Goal: Complete application form

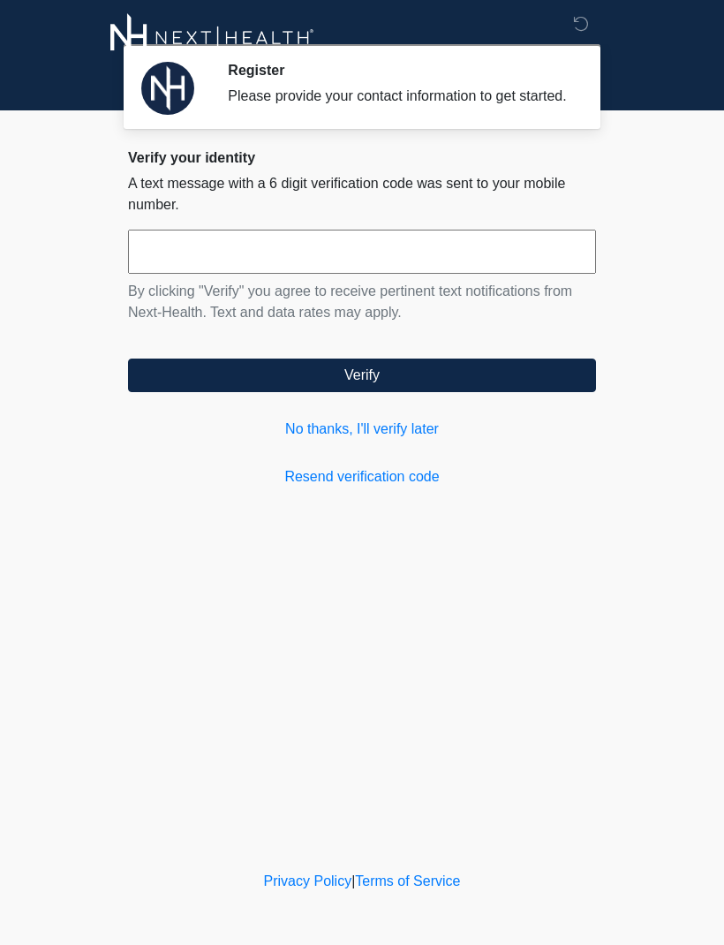
click at [433, 267] on input "text" at bounding box center [362, 252] width 468 height 44
type input "******"
click at [481, 388] on button "Verify" at bounding box center [362, 375] width 468 height 34
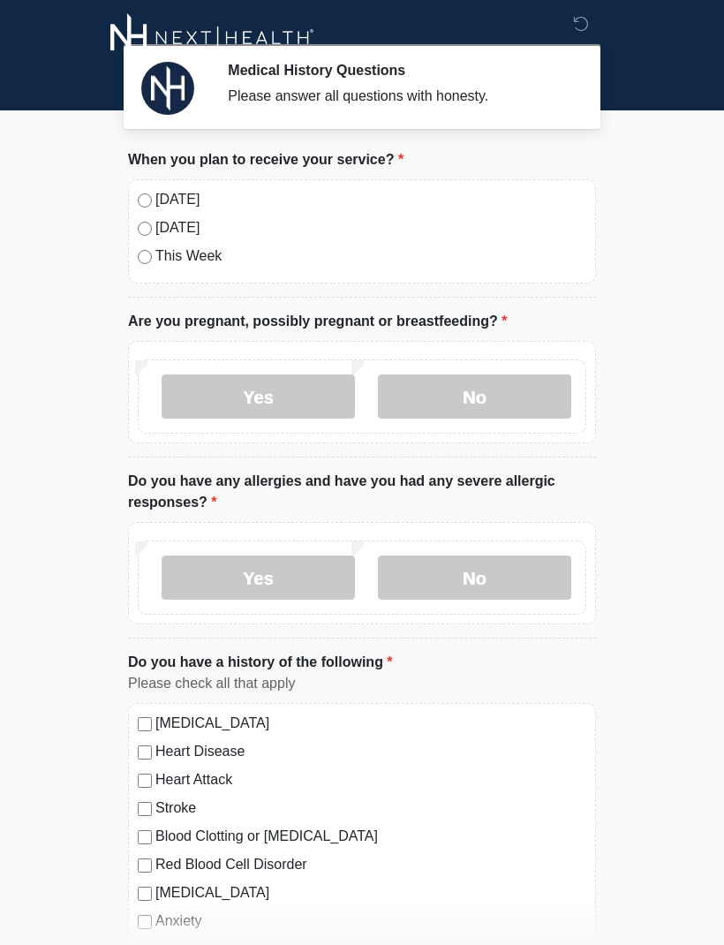
click at [515, 403] on label "No" at bounding box center [474, 396] width 193 height 44
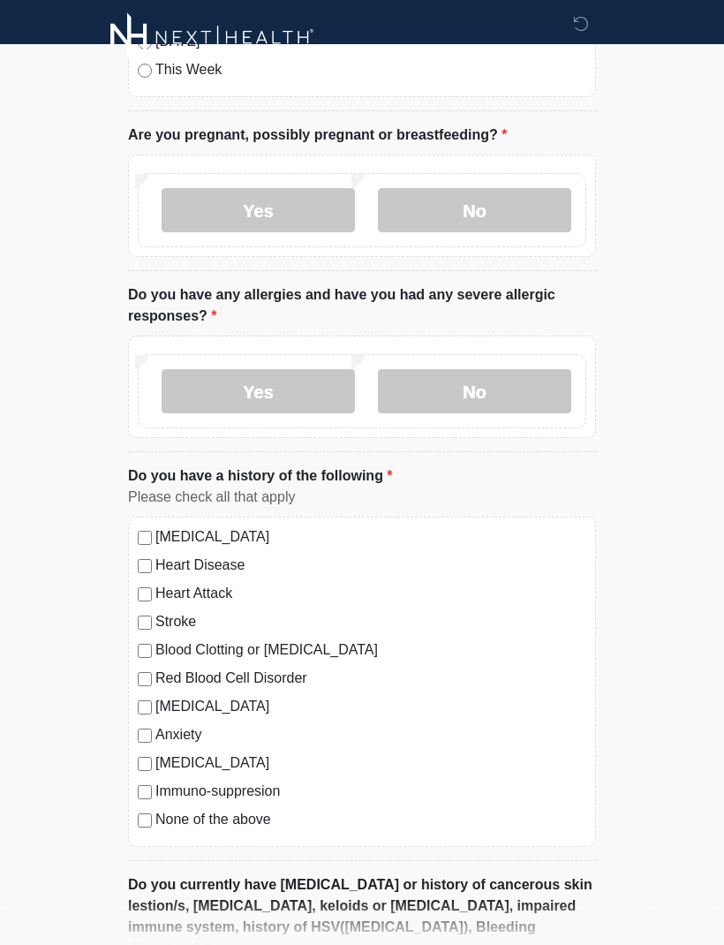
scroll to position [188, 0]
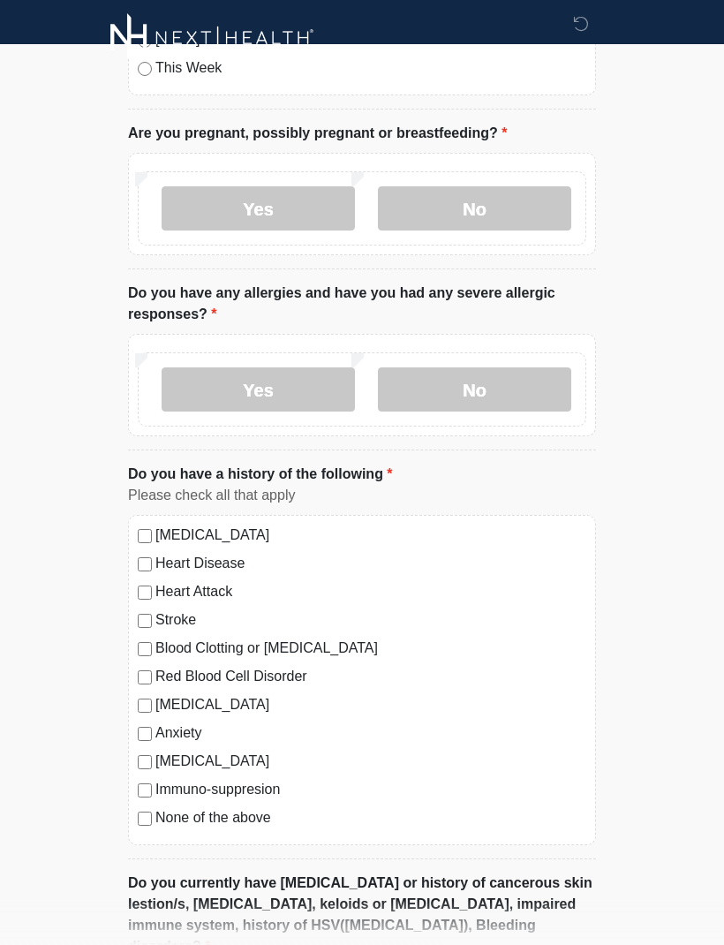
click at [515, 387] on label "No" at bounding box center [474, 389] width 193 height 44
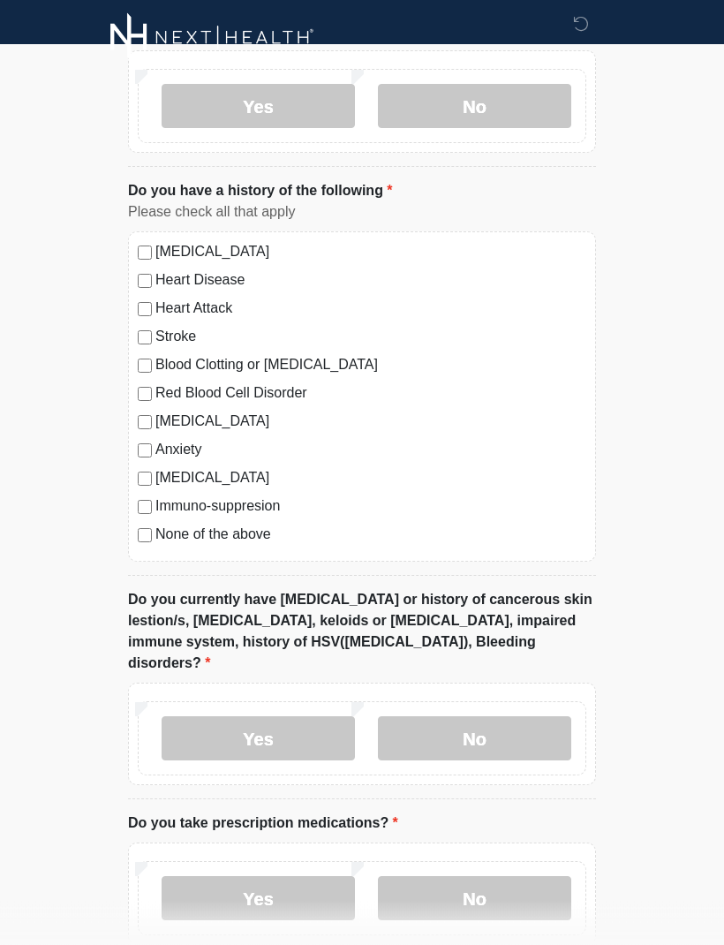
scroll to position [467, 0]
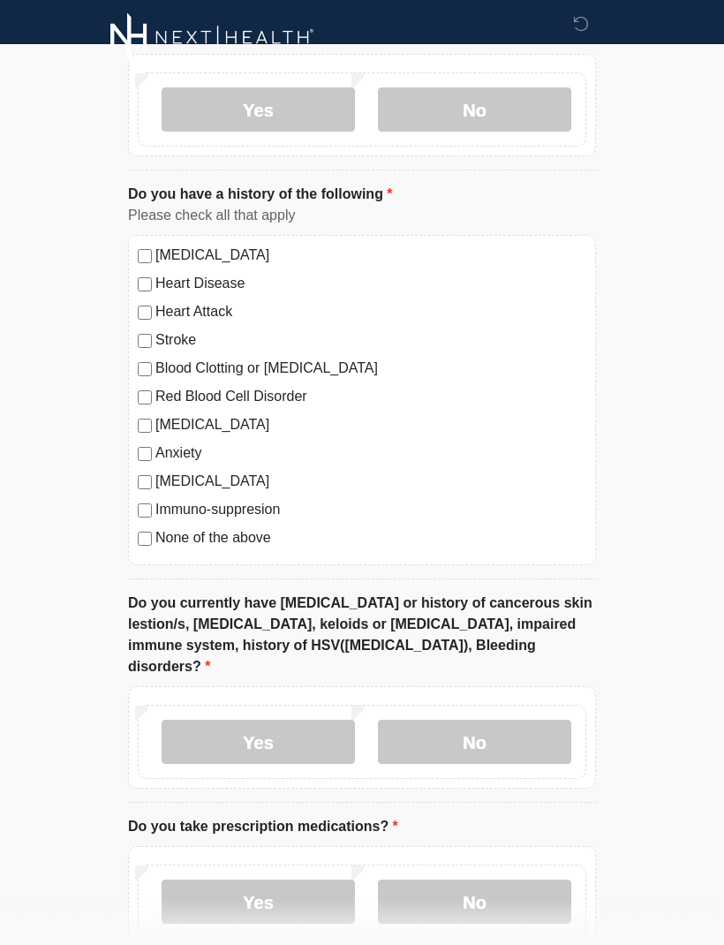
click at [134, 453] on div "High Blood Pressure Heart Disease Heart Attack Stroke Blood Clotting or Bleedin…" at bounding box center [362, 401] width 468 height 330
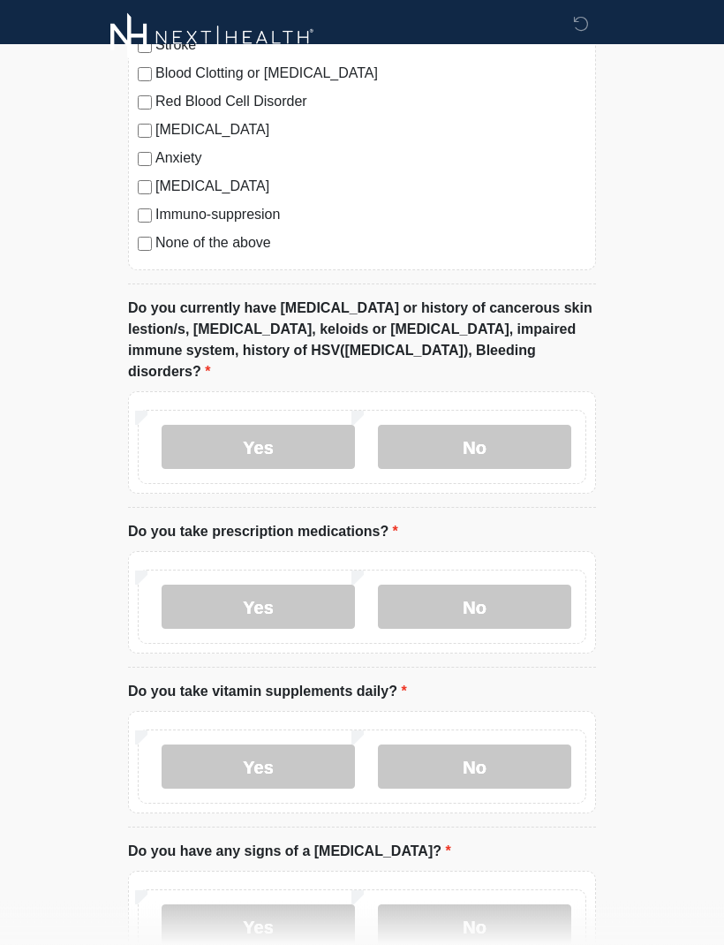
scroll to position [764, 0]
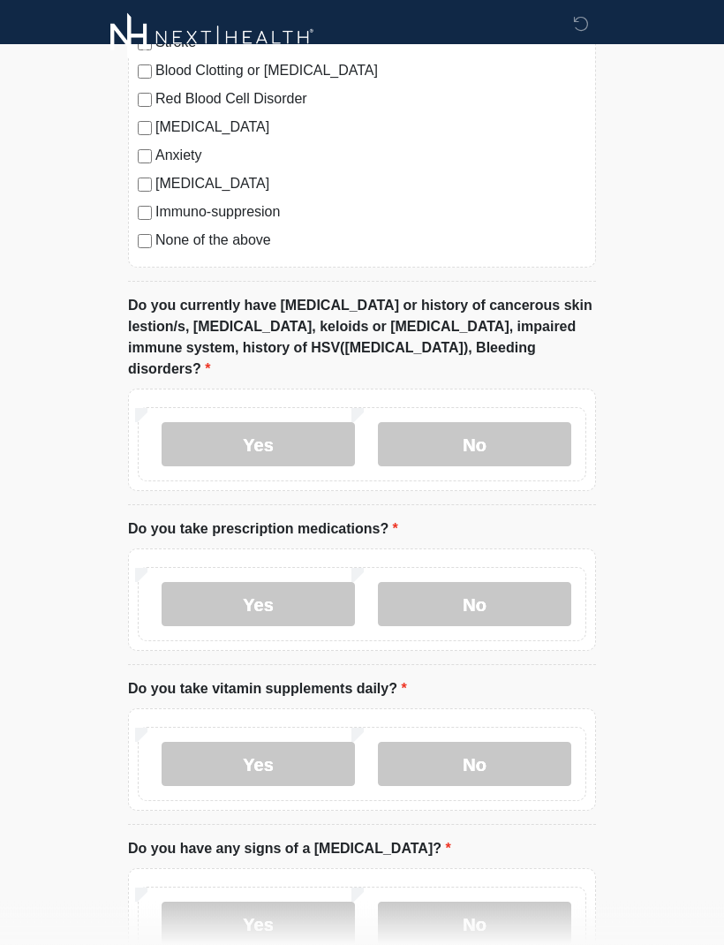
click at [546, 423] on label "No" at bounding box center [474, 445] width 193 height 44
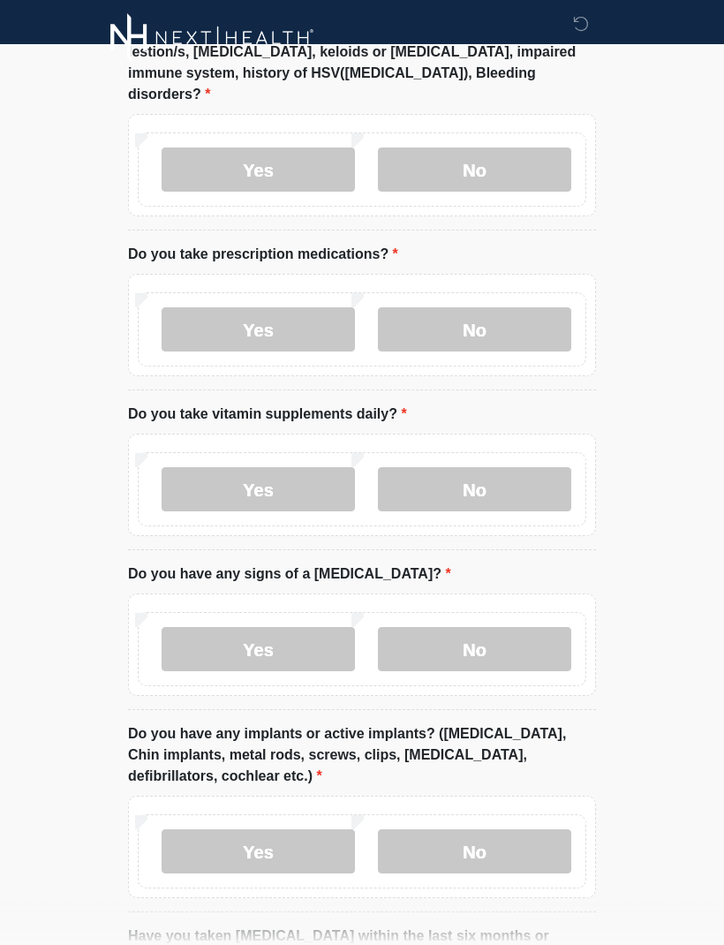
scroll to position [1058, 0]
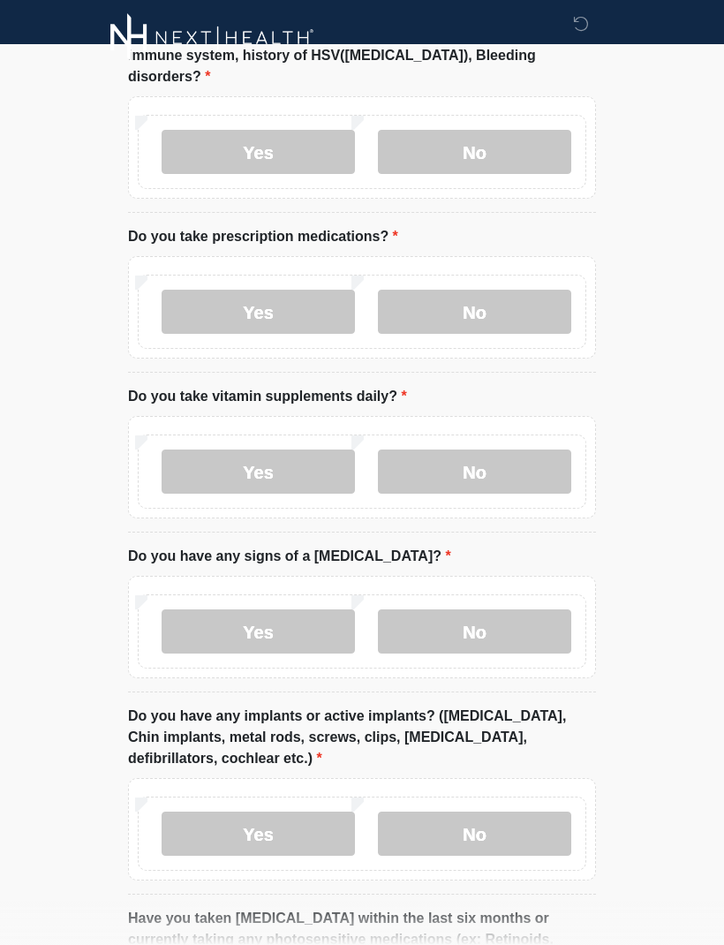
click at [535, 290] on label "No" at bounding box center [474, 312] width 193 height 44
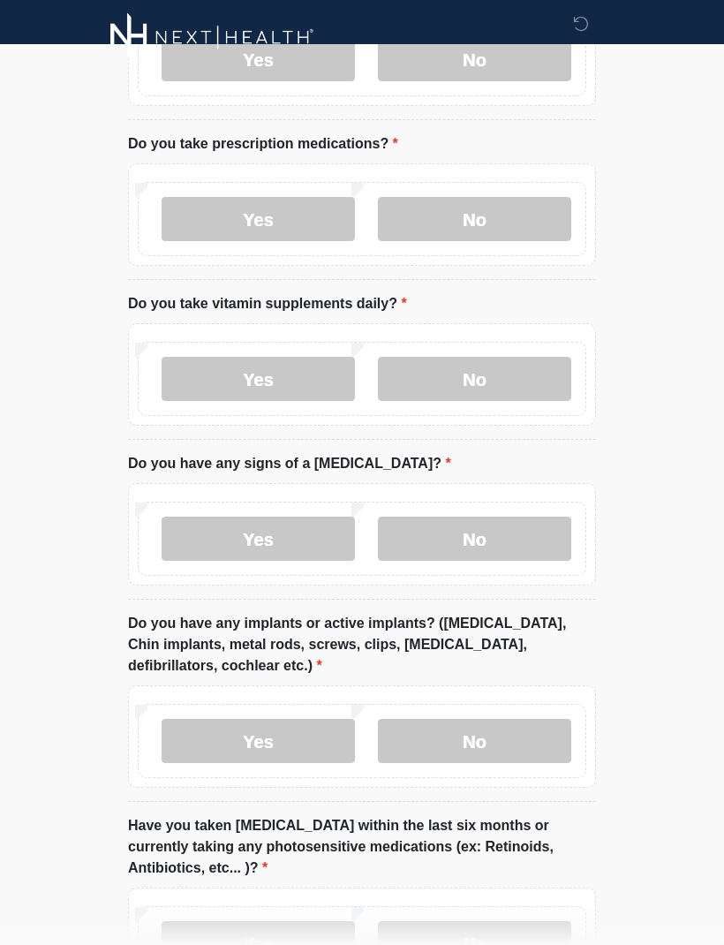
scroll to position [1150, 0]
click at [295, 357] on label "Yes" at bounding box center [258, 379] width 193 height 44
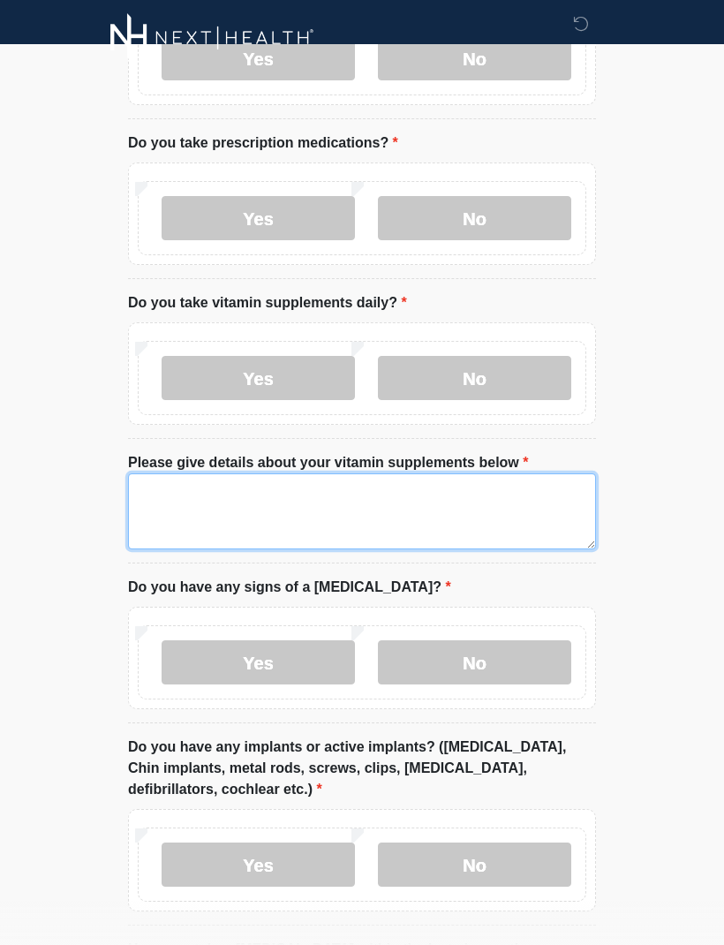
click at [519, 493] on textarea "Please give details about your vitamin supplements below" at bounding box center [362, 511] width 468 height 76
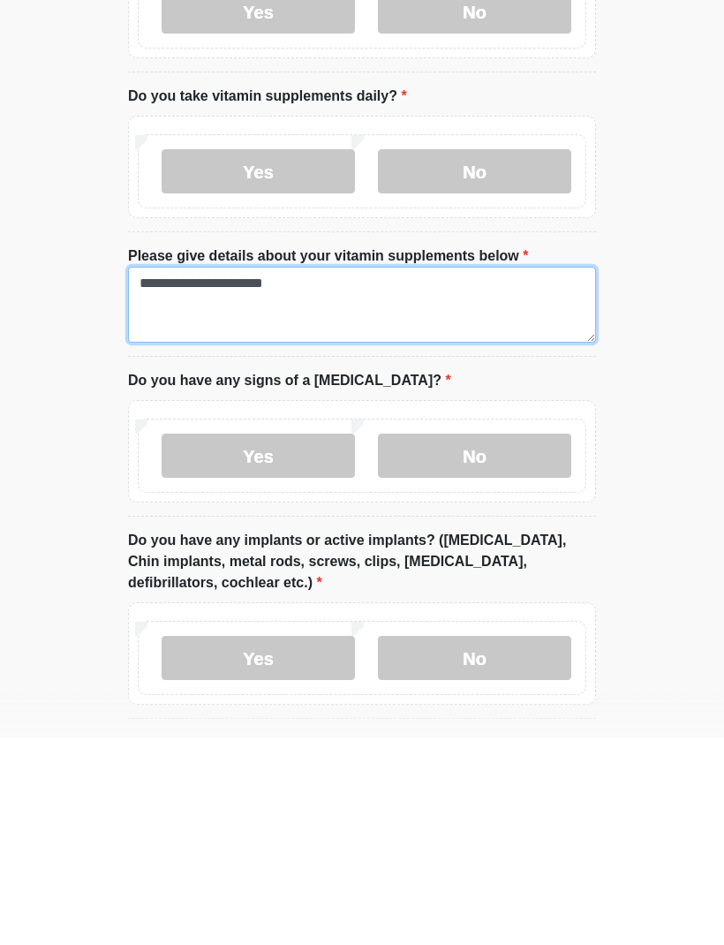
type textarea "**********"
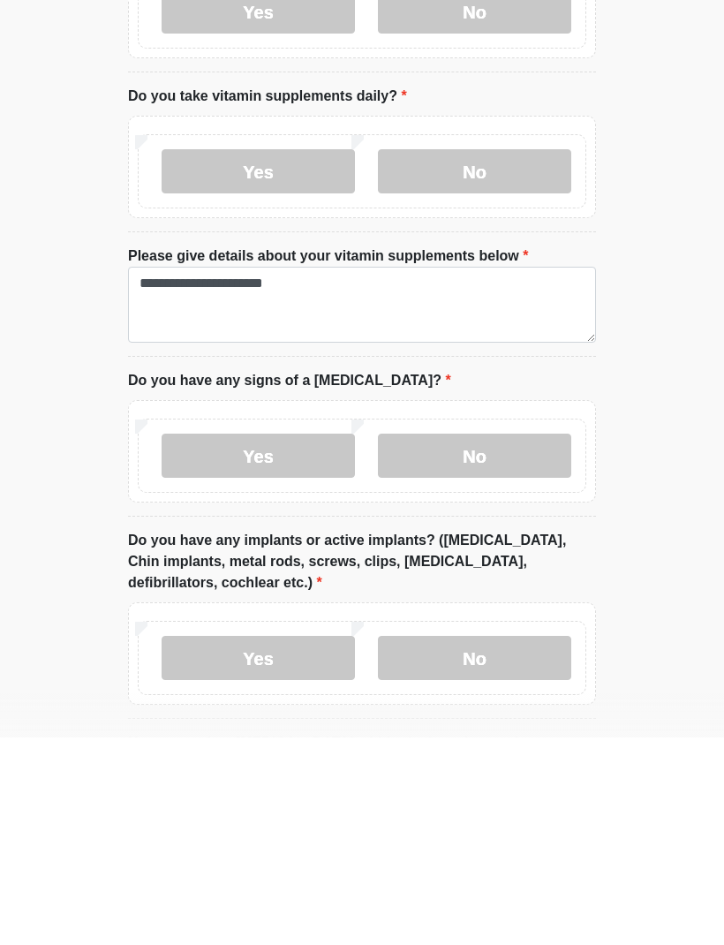
click at [482, 641] on label "No" at bounding box center [474, 663] width 193 height 44
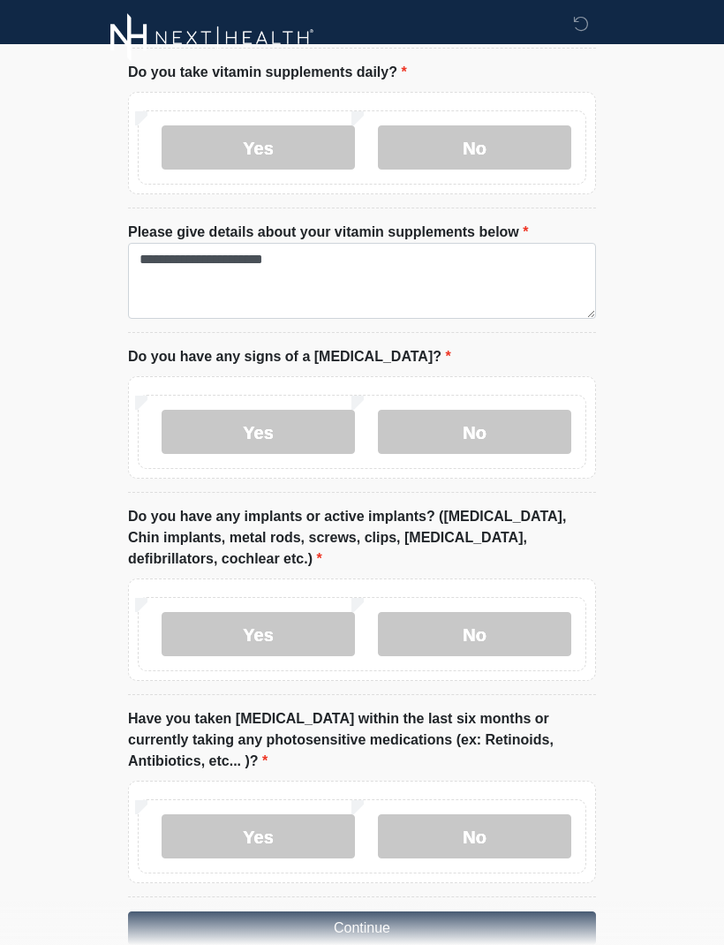
scroll to position [1393, 0]
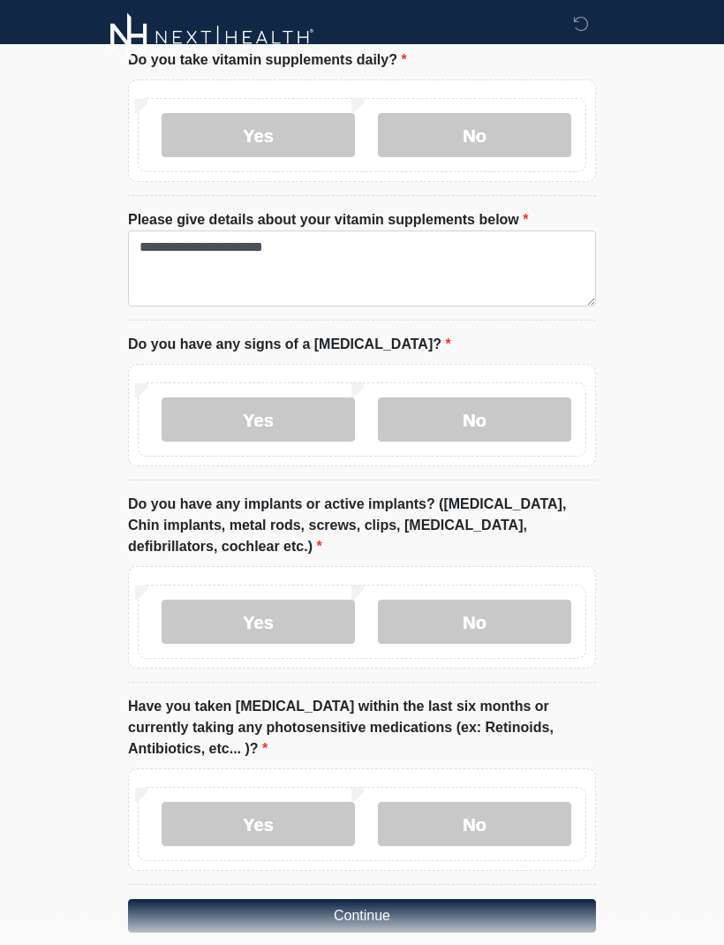
click at [516, 614] on label "No" at bounding box center [474, 622] width 193 height 44
click at [528, 817] on label "No" at bounding box center [474, 824] width 193 height 44
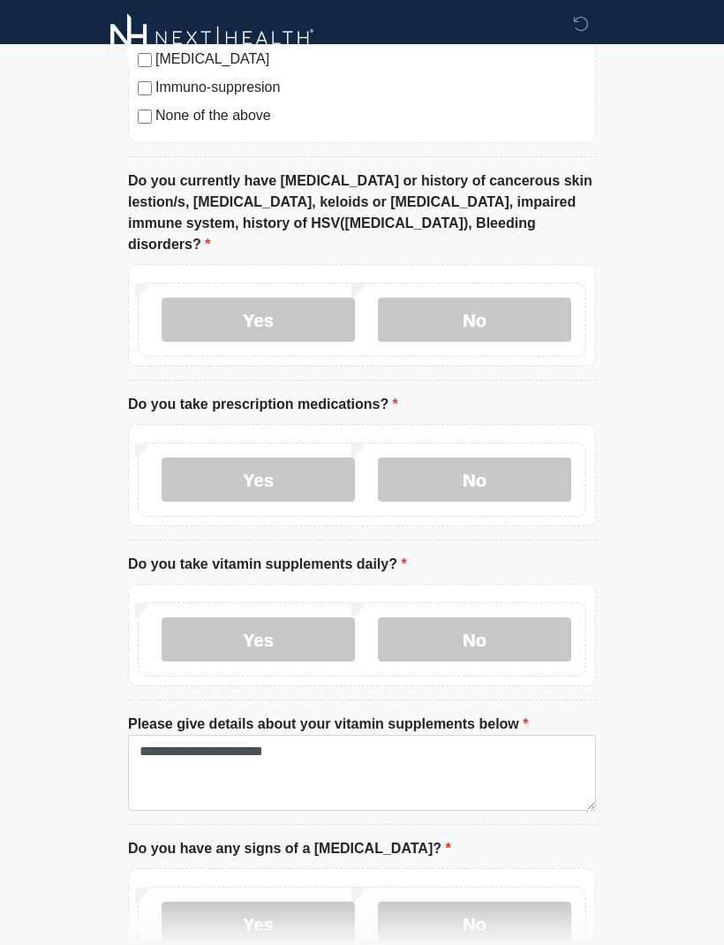
scroll to position [892, 0]
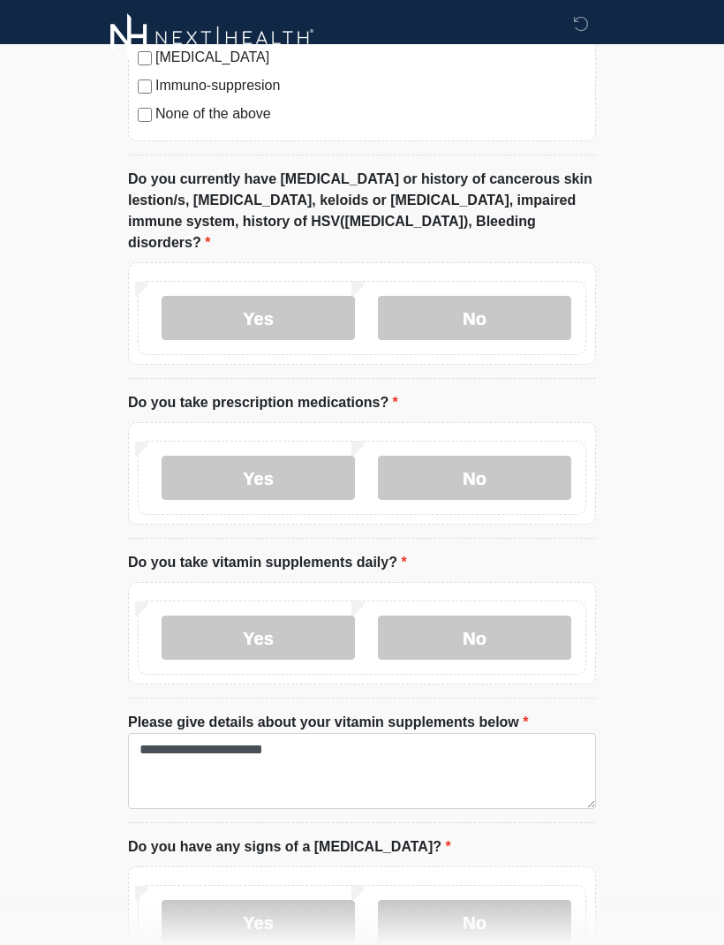
click at [286, 463] on label "Yes" at bounding box center [258, 478] width 193 height 44
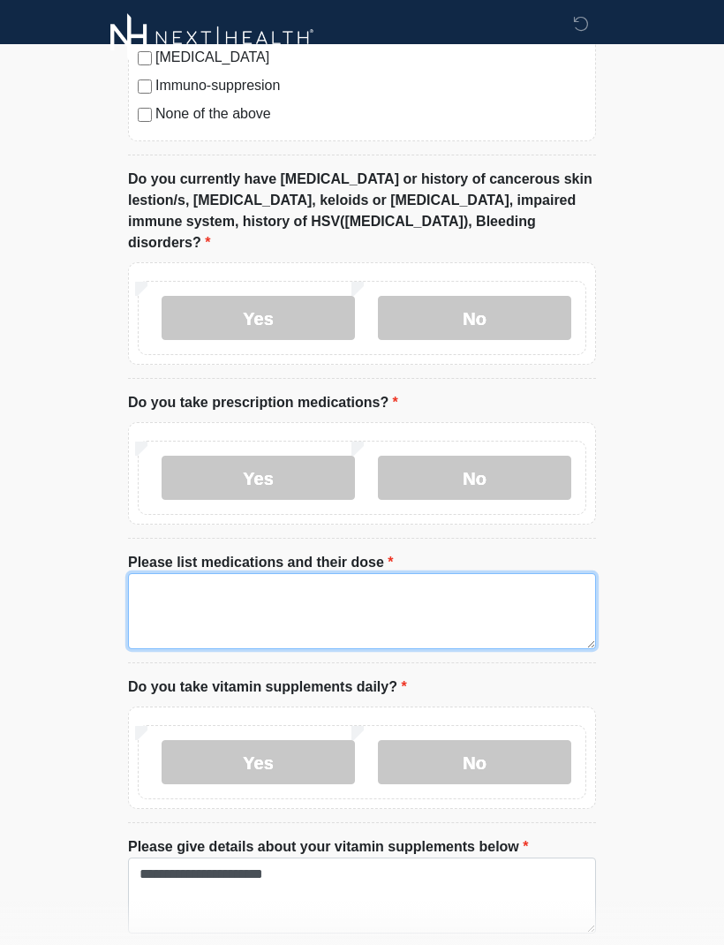
click at [441, 591] on textarea "Please list medications and their dose" at bounding box center [362, 611] width 468 height 76
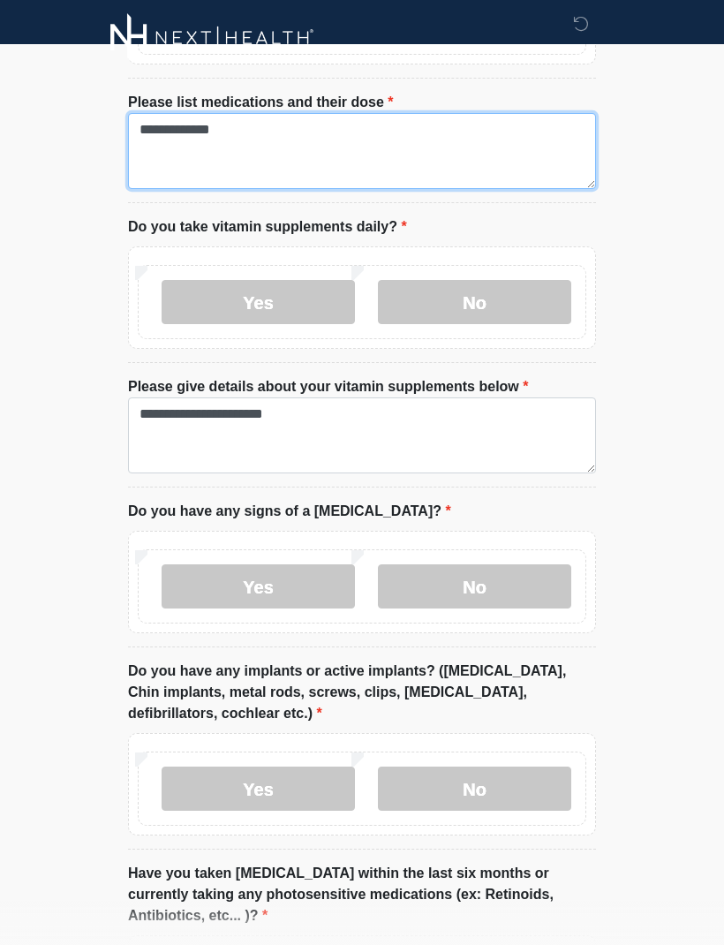
scroll to position [1351, 0]
type textarea "**********"
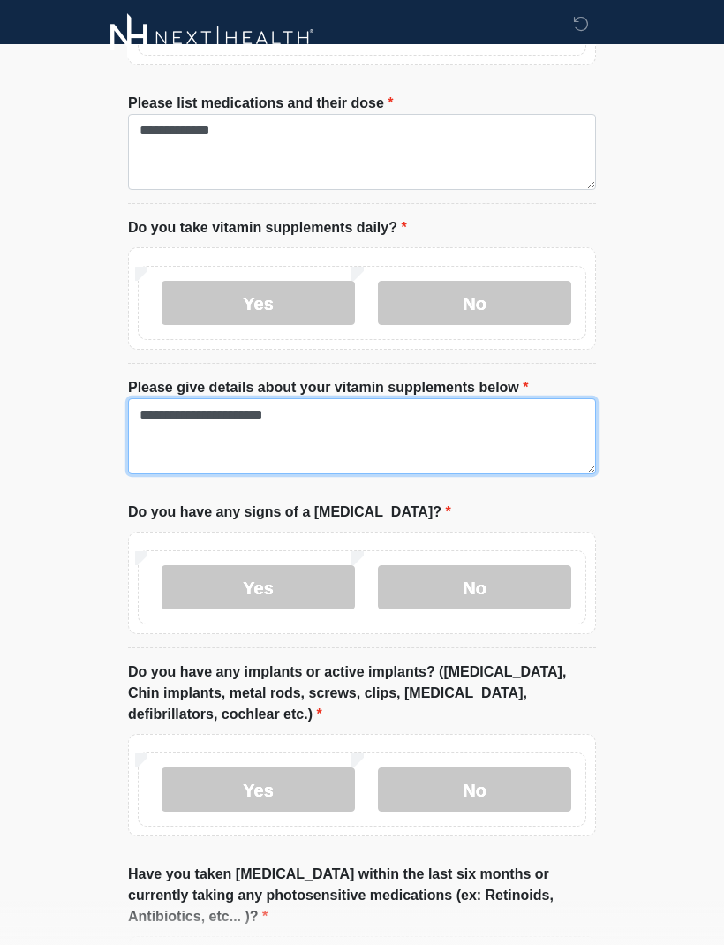
click at [523, 427] on textarea "**********" at bounding box center [362, 436] width 468 height 76
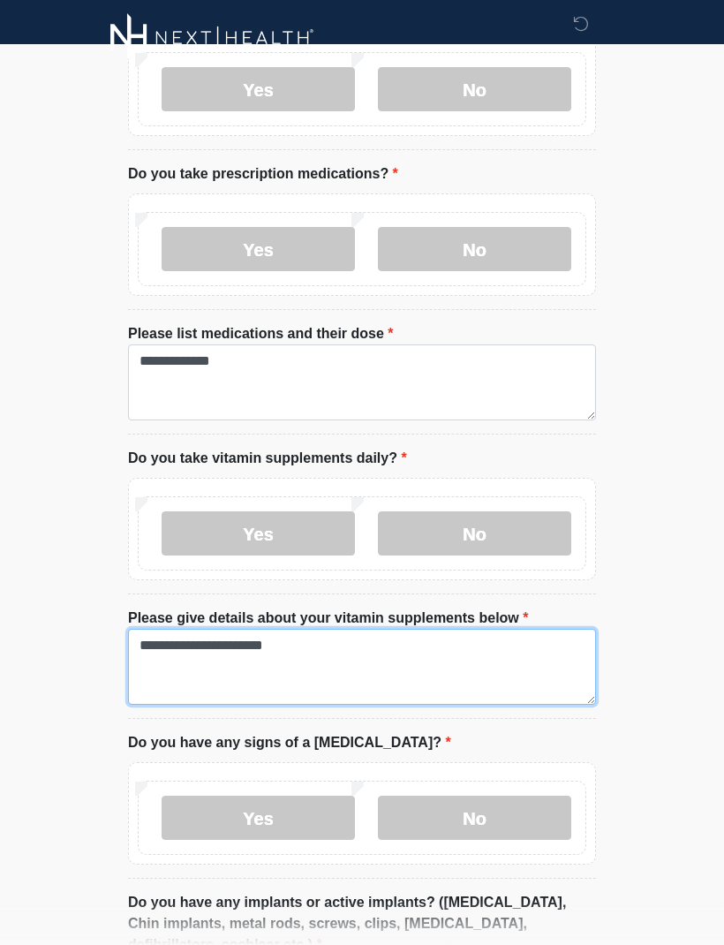
scroll to position [1111, 0]
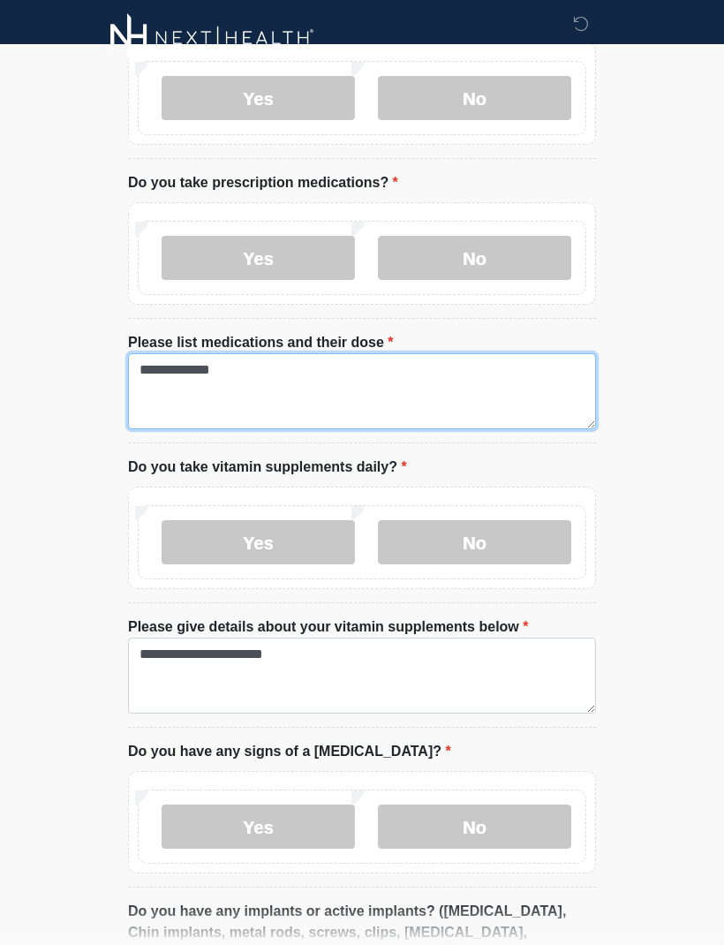
click at [494, 367] on textarea "**********" at bounding box center [362, 391] width 468 height 76
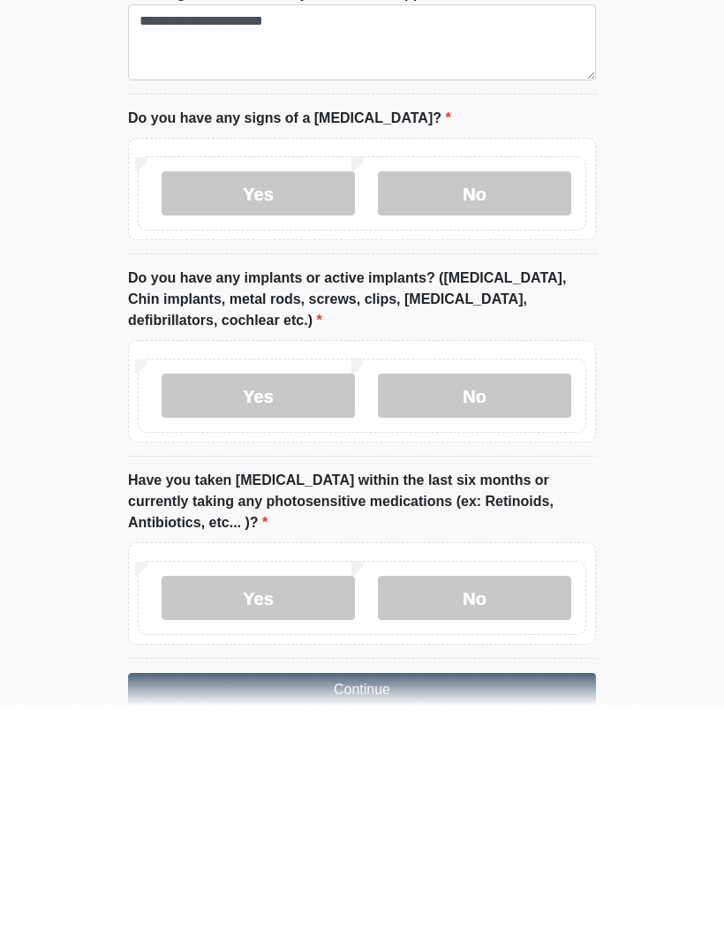
scroll to position [1575, 0]
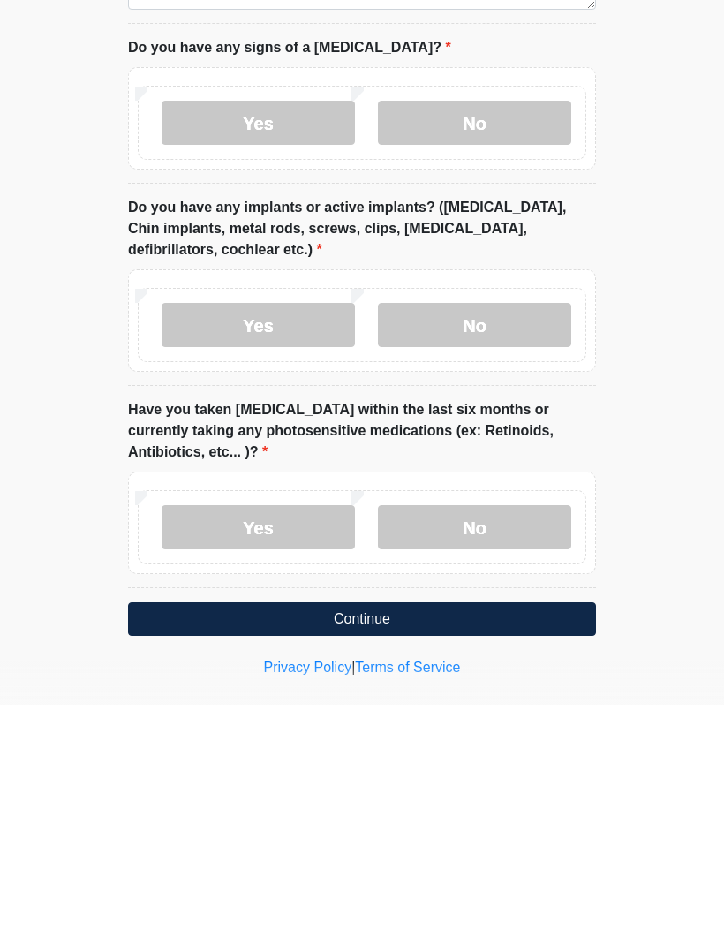
click at [497, 842] on button "Continue" at bounding box center [362, 859] width 468 height 34
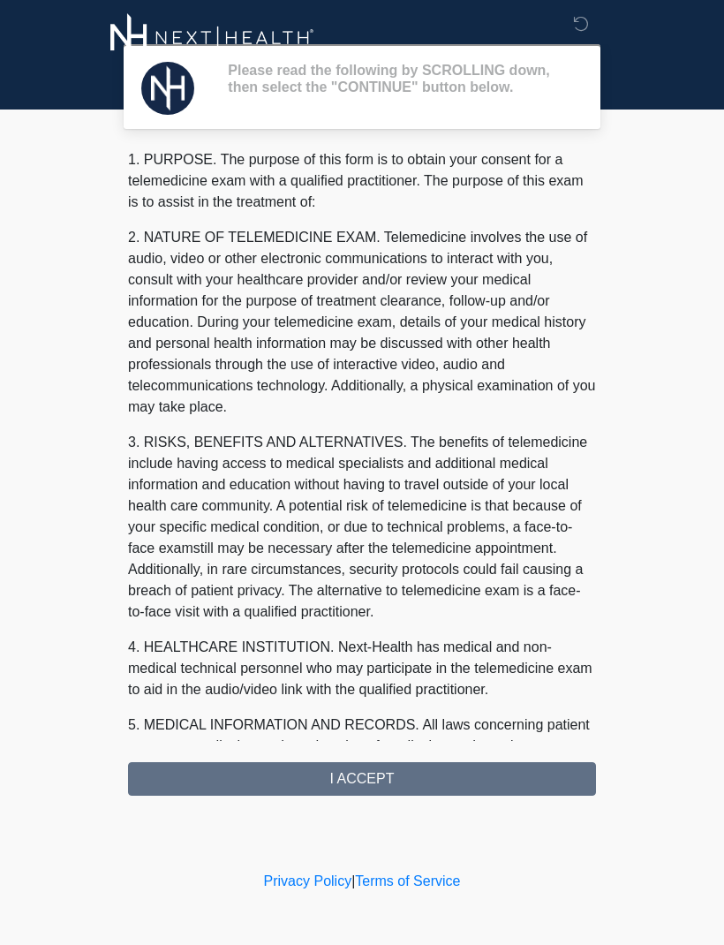
scroll to position [0, 0]
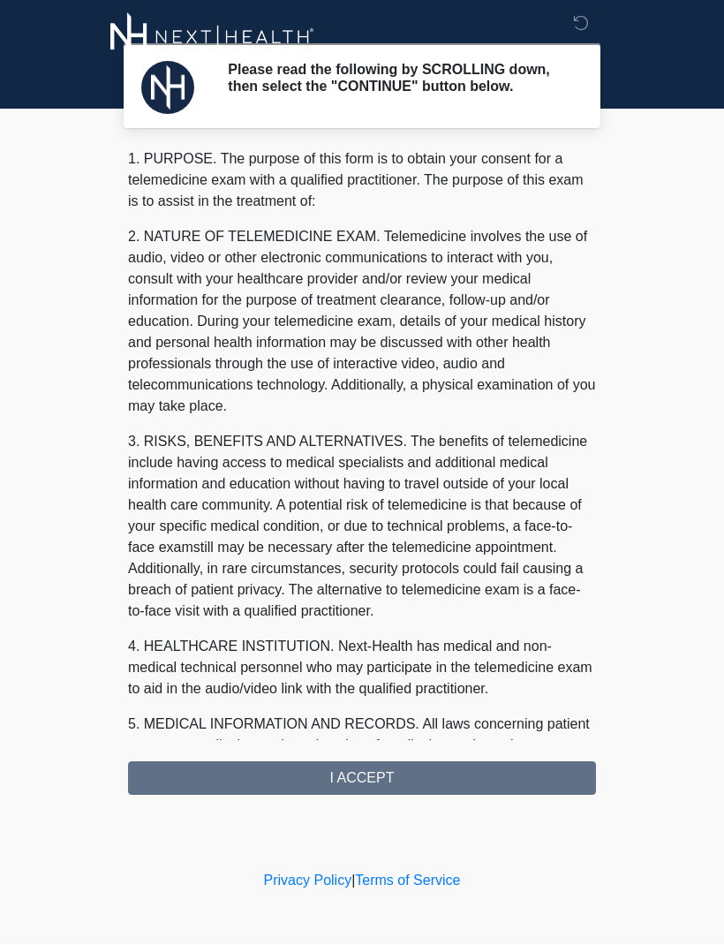
click at [501, 786] on div "1. PURPOSE. The purpose of this form is to obtain your consent for a telemedici…" at bounding box center [362, 472] width 468 height 646
click at [462, 784] on div "1. PURPOSE. The purpose of this form is to obtain your consent for a telemedici…" at bounding box center [362, 472] width 468 height 646
click at [393, 779] on div "1. PURPOSE. The purpose of this form is to obtain your consent for a telemedici…" at bounding box center [362, 472] width 468 height 646
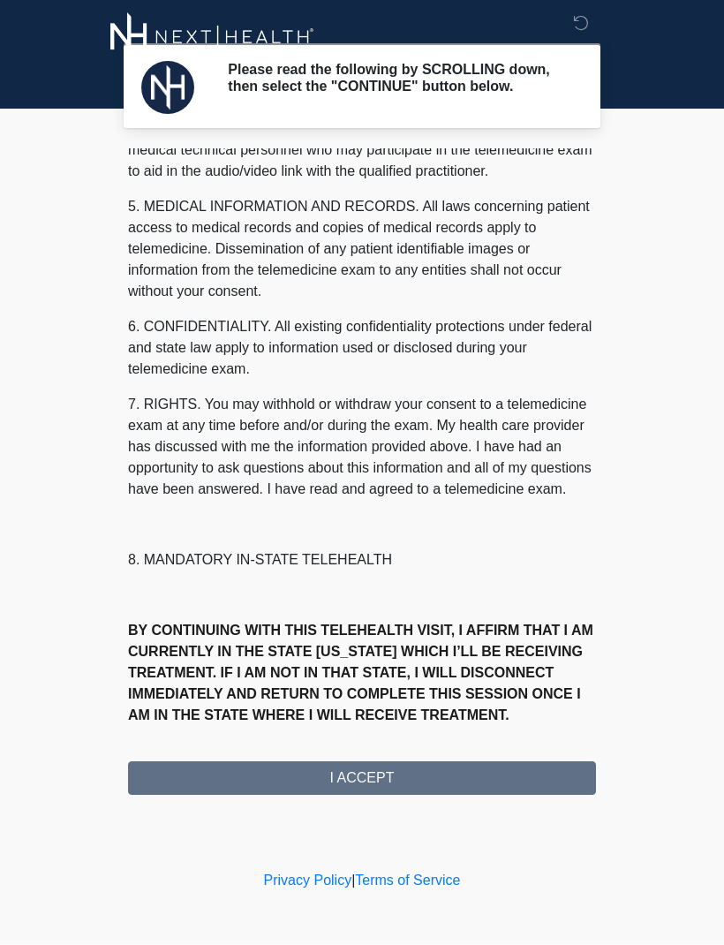
scroll to position [560, 0]
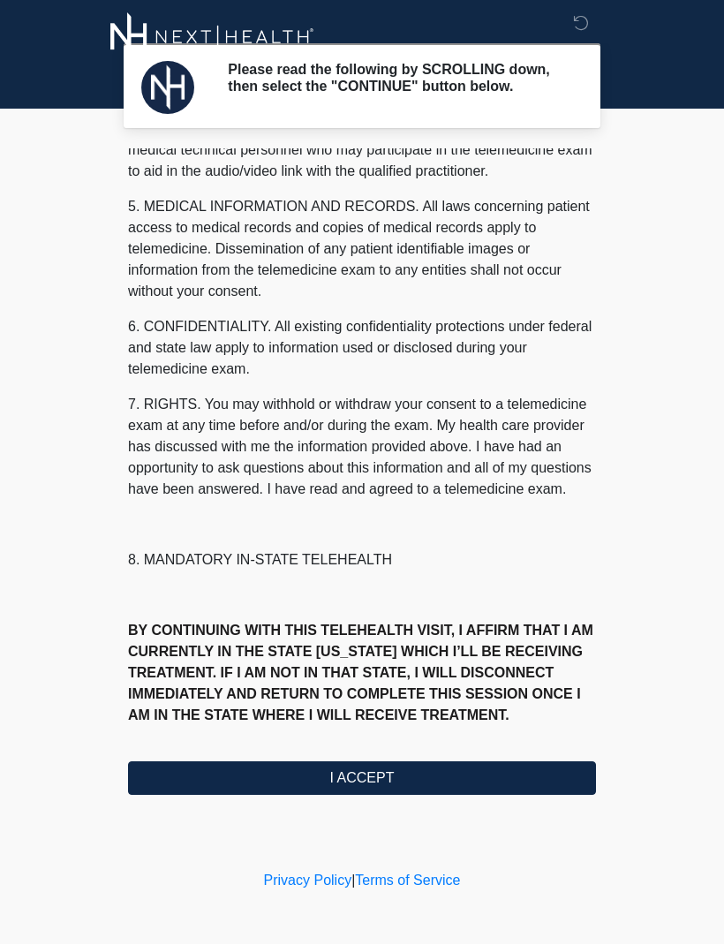
click at [429, 768] on button "I ACCEPT" at bounding box center [362, 779] width 468 height 34
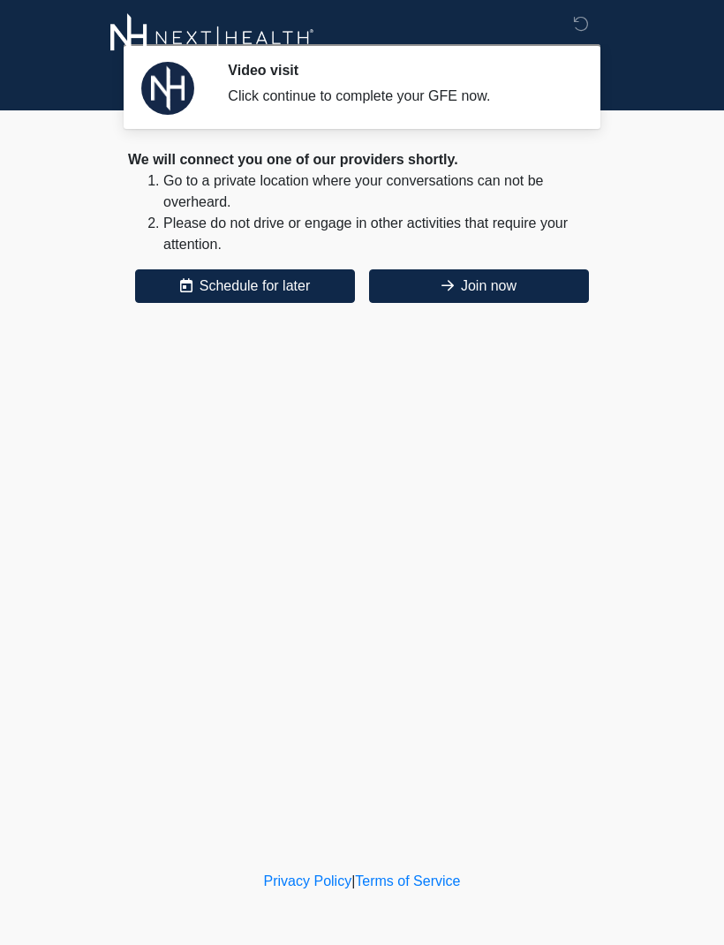
click at [526, 275] on button "Join now" at bounding box center [479, 286] width 220 height 34
